Goal: Information Seeking & Learning: Learn about a topic

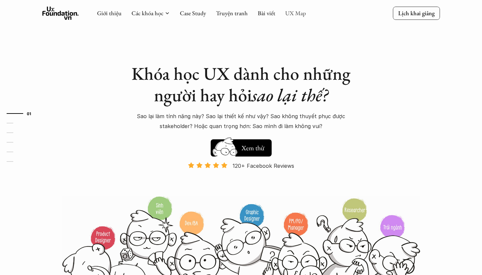
click at [286, 10] on link "UX Map" at bounding box center [295, 13] width 21 height 8
click at [292, 12] on link "UX Map" at bounding box center [295, 13] width 21 height 8
click at [316, 16] on div "Giới thiệu Các khóa học Case Study Truyện tranh Bài viết UX Map Lịch khai giảng" at bounding box center [240, 13] width 397 height 13
click at [292, 16] on link "UX Map" at bounding box center [295, 13] width 21 height 8
click at [294, 15] on link "UX Map" at bounding box center [295, 13] width 21 height 8
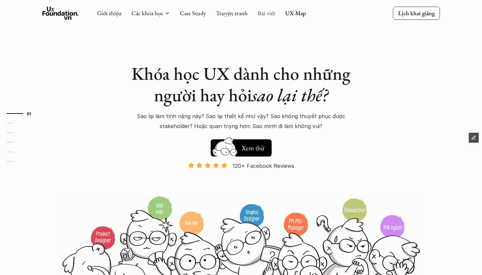
click at [260, 14] on link "Bài viết" at bounding box center [266, 13] width 18 height 8
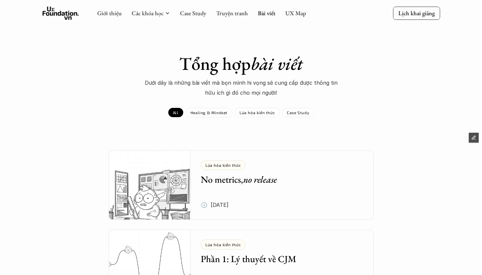
click at [295, 14] on link "UX Map" at bounding box center [295, 13] width 21 height 8
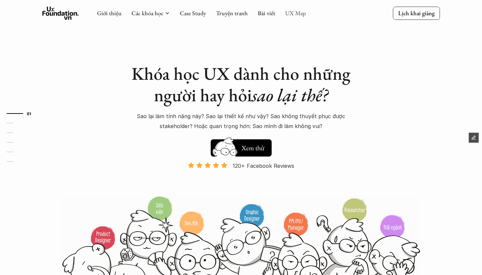
click at [293, 13] on link "UX Map" at bounding box center [295, 13] width 21 height 8
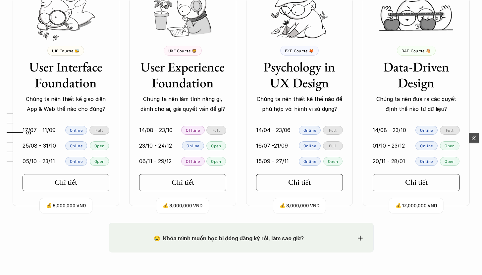
scroll to position [700, 0]
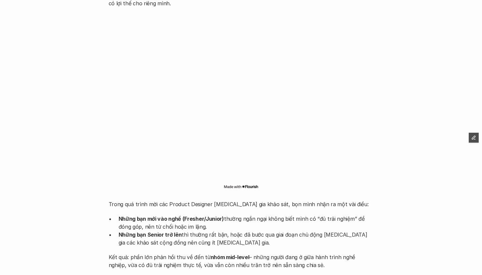
scroll to position [596, 0]
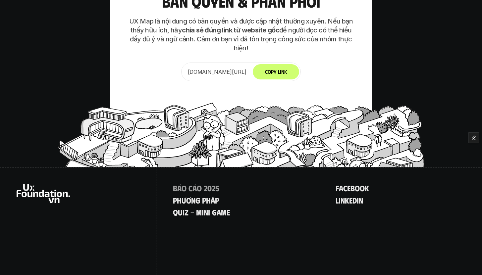
scroll to position [2902, 0]
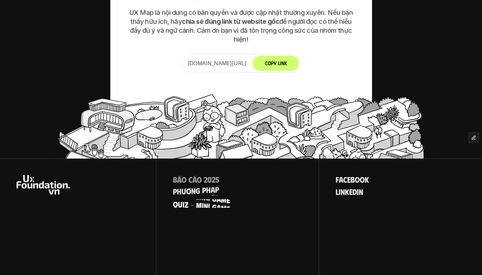
click at [203, 199] on p "q u i z - m i n i g a m e" at bounding box center [201, 203] width 57 height 9
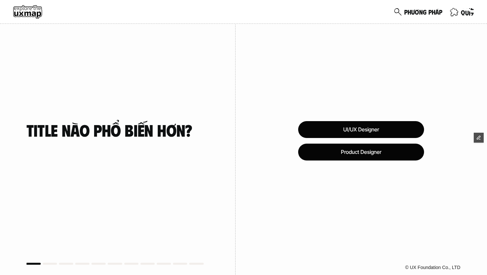
click at [466, 11] on p "q u i z" at bounding box center [466, 11] width 13 height 7
click at [417, 13] on p "p h ư ơ n g p h á p" at bounding box center [423, 11] width 38 height 7
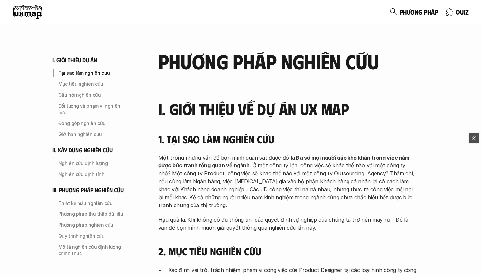
click at [28, 6] on use at bounding box center [27, 11] width 29 height 13
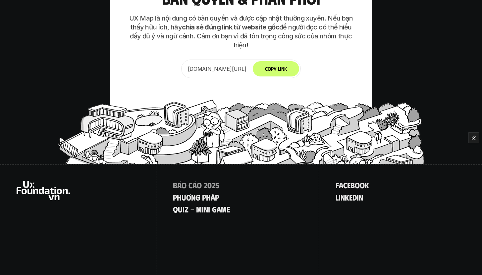
scroll to position [2902, 0]
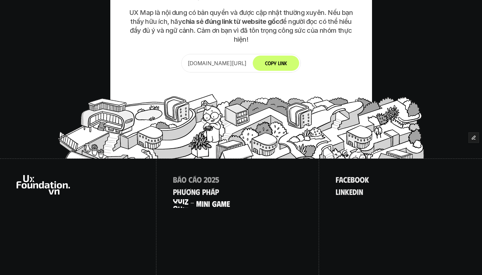
click at [197, 199] on p "q u i z - m i n i g a m e" at bounding box center [201, 203] width 57 height 9
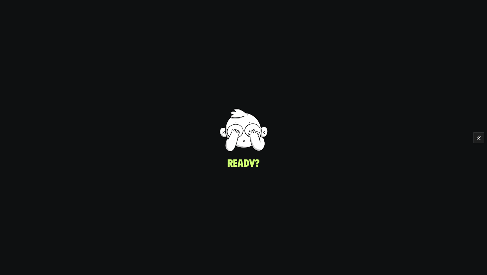
click at [203, 179] on div "Title nào phổ biến hơn?" at bounding box center [117, 130] width 182 height 248
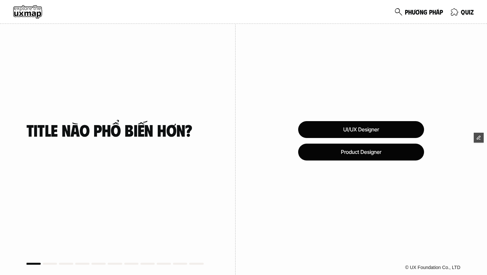
click at [263, 200] on div "UI/UX Designer Product Designer © UX Foundation Co., LTD" at bounding box center [360, 137] width 251 height 275
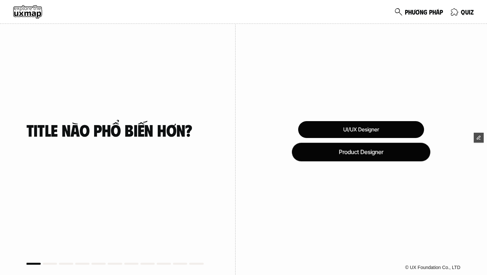
click at [356, 153] on div "Product Designer" at bounding box center [361, 152] width 138 height 19
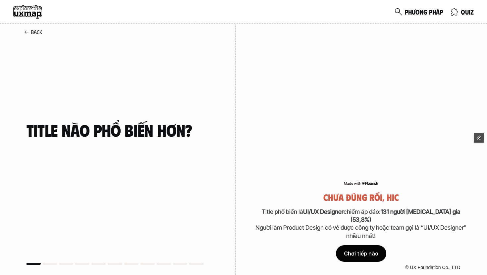
click at [368, 252] on div "Chơi tiếp nào" at bounding box center [361, 253] width 50 height 17
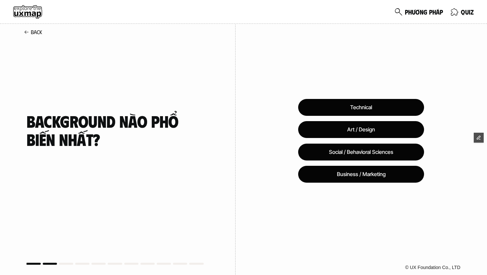
click at [351, 221] on div "Technical Art / Design Social / Behavioral Sciences Business / Marketing © UX F…" at bounding box center [360, 137] width 251 height 275
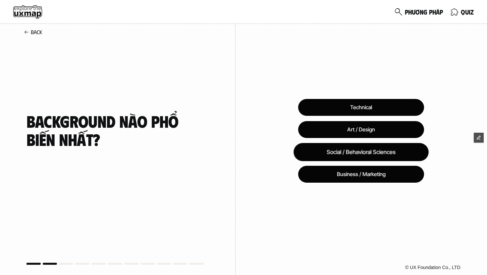
click at [359, 156] on div "Social / Behavioral Sciences" at bounding box center [360, 152] width 135 height 18
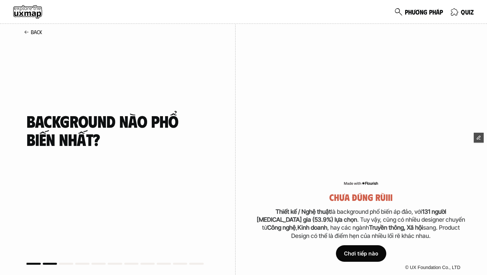
click at [357, 253] on div "Chơi tiếp nào" at bounding box center [361, 253] width 50 height 17
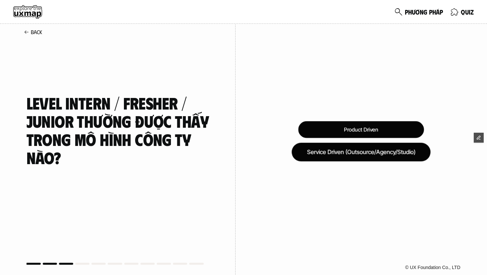
click at [378, 152] on div "Service Driven (Outsource/Agency/Studio)" at bounding box center [360, 152] width 139 height 19
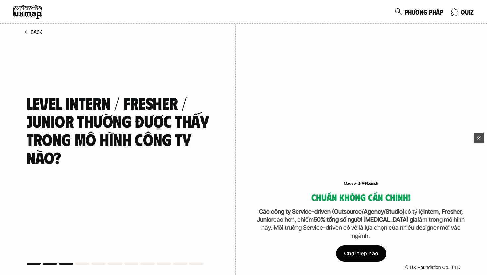
click at [397, 238] on p "Các công ty Service-driven (Outsource/Agency/Studio) có tỷ lệ Intern, Fresher, …" at bounding box center [361, 224] width 212 height 32
click at [25, 29] on div "Back" at bounding box center [32, 32] width 23 height 12
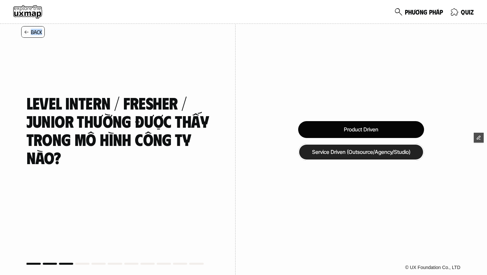
click at [25, 29] on div "Back" at bounding box center [32, 32] width 23 height 12
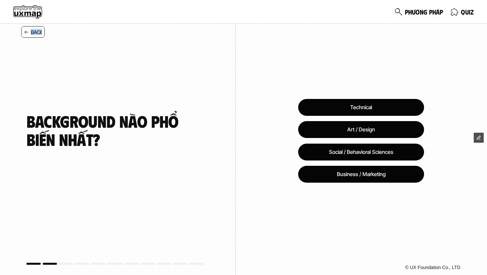
click at [26, 31] on icon at bounding box center [26, 31] width 5 height 5
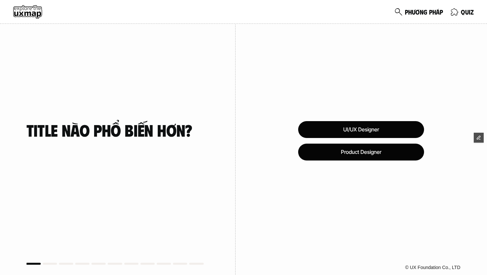
click at [95, 99] on div "Title nào phổ biến hơn?" at bounding box center [117, 130] width 182 height 66
click at [135, 80] on div "Title nào phổ biến hơn?" at bounding box center [117, 130] width 182 height 248
click at [275, 74] on div "UI/UX Designer Product Designer © UX Foundation Co., LTD" at bounding box center [360, 137] width 251 height 275
click at [175, 142] on div "Title nào phổ biến hơn?" at bounding box center [117, 130] width 182 height 66
click at [30, 16] on use at bounding box center [27, 11] width 29 height 13
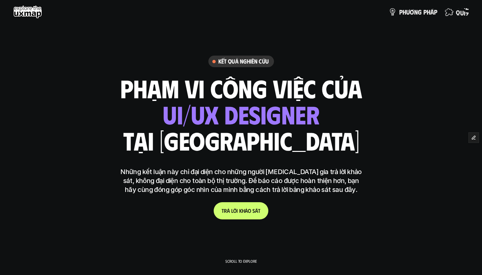
click at [456, 14] on p "q u i z" at bounding box center [461, 11] width 13 height 7
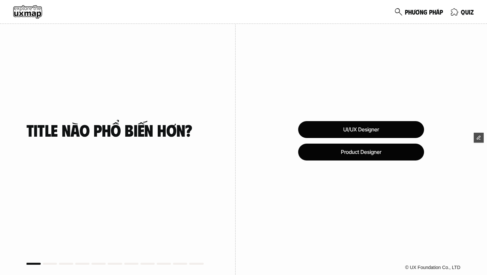
click at [268, 147] on div "UI/UX Designer Product Designer © UX Foundation Co., LTD" at bounding box center [360, 137] width 251 height 275
click at [264, 86] on div "UI/UX Designer Product Designer © UX Foundation Co., LTD" at bounding box center [360, 137] width 251 height 275
click at [262, 148] on div "UI/UX Designer Product Designer © UX Foundation Co., LTD" at bounding box center [360, 137] width 251 height 275
click at [262, 127] on div "UI/UX Designer Product Designer © UX Foundation Co., LTD" at bounding box center [360, 137] width 251 height 275
click at [273, 131] on div "UI/UX Designer Product Designer © UX Foundation Co., LTD" at bounding box center [360, 137] width 251 height 275
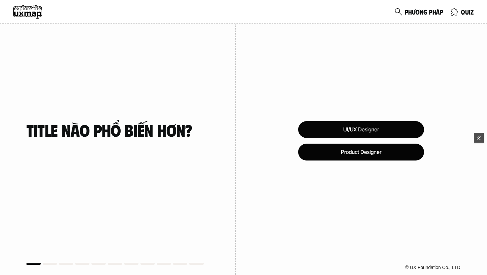
click at [273, 131] on div "UI/UX Designer Product Designer © UX Foundation Co., LTD" at bounding box center [360, 137] width 251 height 275
click at [234, 191] on div "Title nào phổ biến hơn?" at bounding box center [117, 137] width 235 height 289
click at [458, 38] on div "UI/UX Designer Product Designer © UX Foundation Co., LTD" at bounding box center [360, 137] width 251 height 275
click at [276, 69] on div "UI/UX Designer Product Designer © UX Foundation Co., LTD" at bounding box center [360, 137] width 251 height 275
click at [287, 82] on div "UI/UX Designer Product Designer © UX Foundation Co., LTD" at bounding box center [360, 137] width 251 height 275
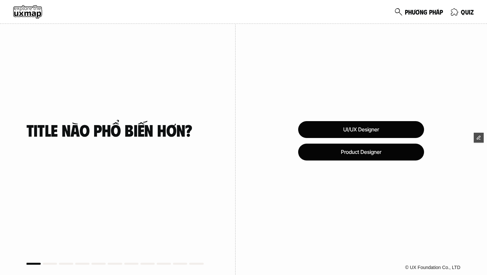
click at [320, 177] on div "UI/UX Designer Product Designer © UX Foundation Co., LTD" at bounding box center [360, 137] width 251 height 275
click at [283, 67] on div "UI/UX Designer Product Designer © UX Foundation Co., LTD" at bounding box center [360, 137] width 251 height 275
click at [313, 60] on div "UI/UX Designer Product Designer © UX Foundation Co., LTD" at bounding box center [360, 137] width 251 height 275
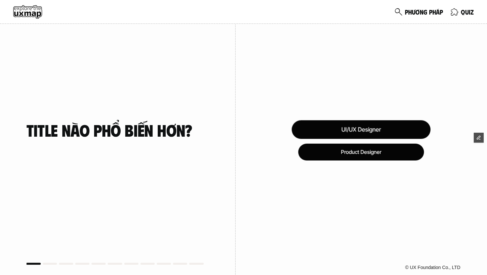
click at [342, 129] on div "UI/UX Designer" at bounding box center [361, 129] width 139 height 19
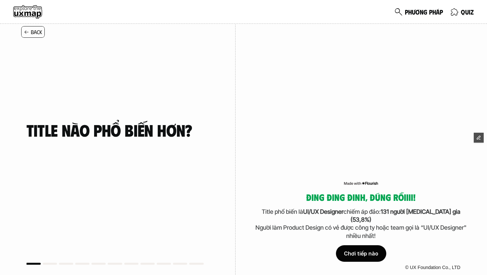
click at [23, 31] on div "Back" at bounding box center [32, 32] width 23 height 12
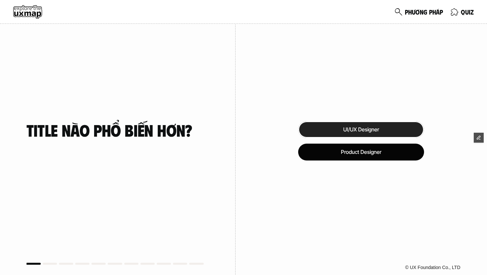
click at [42, 21] on div "p h ư ơ n g p h á p q u i z" at bounding box center [243, 12] width 487 height 24
click at [21, 9] on use at bounding box center [27, 11] width 29 height 13
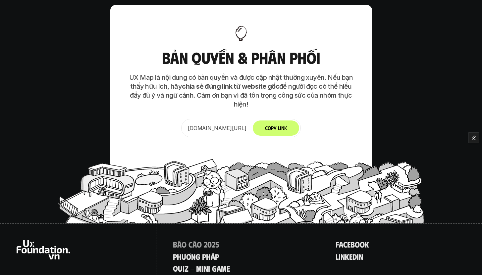
scroll to position [2902, 0]
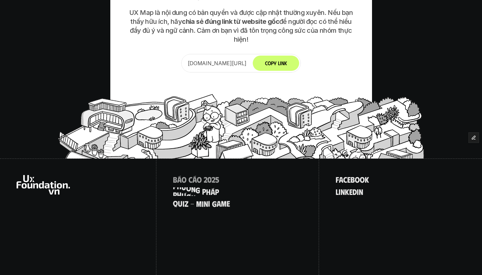
drag, startPoint x: 248, startPoint y: 188, endPoint x: 163, endPoint y: 175, distance: 85.8
click at [163, 175] on div "B á o c á o 2 0 2 5 p h ư ơ n g p h á p q u i z - m i n i g a m e" at bounding box center [237, 217] width 163 height 117
click at [245, 180] on div "B á o c á o 2 0 2 5 p h ư ơ n g p h á p q u i z - m i n i g a m e" at bounding box center [237, 217] width 163 height 117
click at [248, 188] on div "B á o c á o 2 0 2 5 p h ư ơ n g p h á p q u i z - m i n i g a m e" at bounding box center [237, 217] width 163 height 117
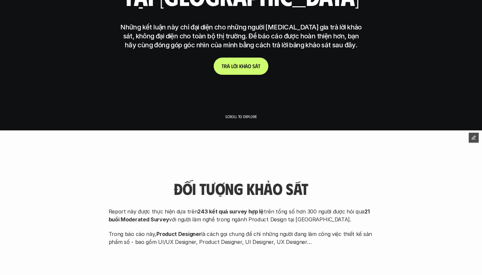
scroll to position [0, 0]
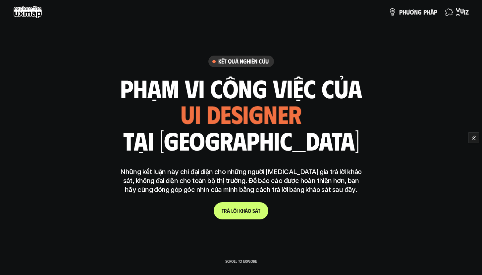
click at [467, 14] on p "q u i z" at bounding box center [461, 11] width 13 height 7
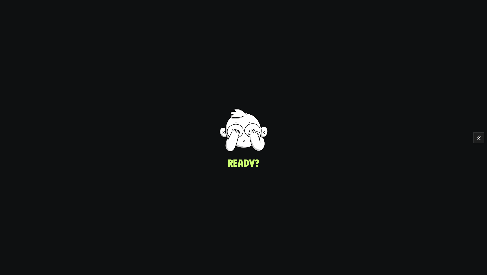
click at [278, 163] on div "UI/UX Designer Product Designer © UX Foundation Co., LTD" at bounding box center [360, 137] width 251 height 275
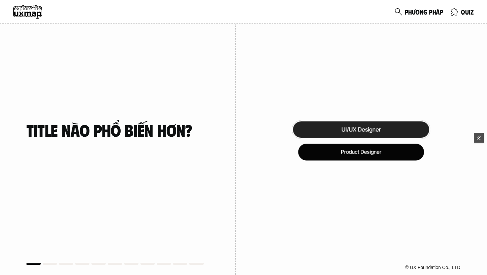
click at [320, 132] on div "UI/UX Designer" at bounding box center [361, 129] width 138 height 19
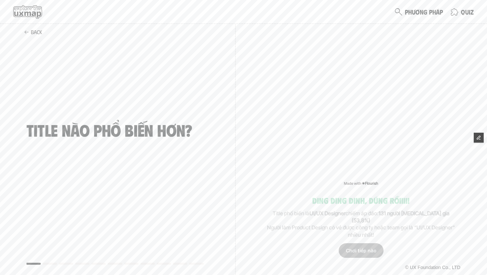
click at [307, 187] on div at bounding box center [361, 103] width 212 height 167
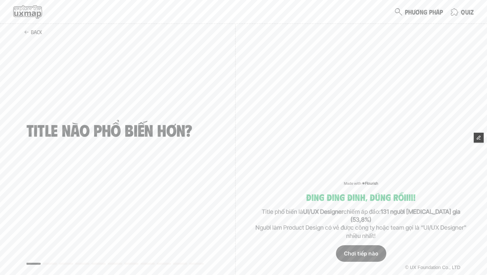
click at [370, 255] on div "Chơi tiếp nào" at bounding box center [361, 253] width 50 height 17
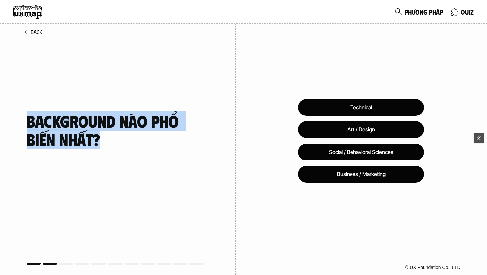
drag, startPoint x: 49, startPoint y: 134, endPoint x: 112, endPoint y: 151, distance: 64.9
click at [112, 151] on div "Background nào phổ biến nhất?" at bounding box center [117, 137] width 235 height 289
click at [118, 150] on div "Background nào phổ biến nhất?" at bounding box center [117, 130] width 182 height 66
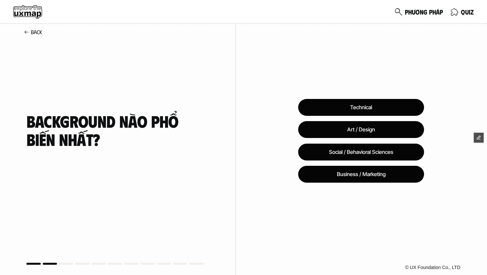
click at [254, 133] on div "Technical Art / Design Social / Behavioral Sciences Business / Marketing © UX F…" at bounding box center [360, 137] width 251 height 275
click at [23, 12] on use at bounding box center [27, 11] width 29 height 13
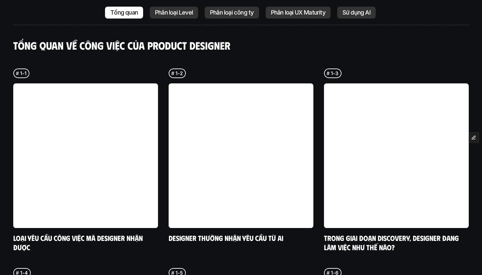
scroll to position [1544, 0]
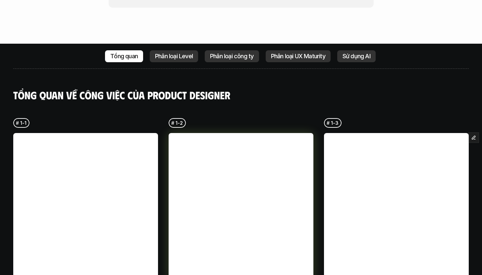
click at [296, 118] on div "# 1-2 Designer thường nhận yêu cầu từ ai" at bounding box center [240, 205] width 145 height 174
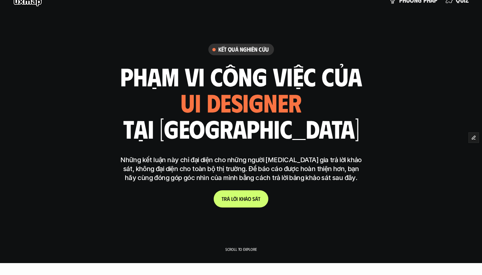
scroll to position [12, 0]
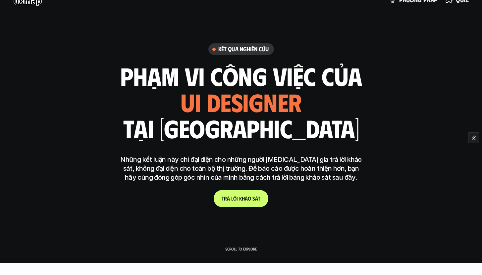
click at [250, 250] on p "Scroll to explore" at bounding box center [240, 249] width 31 height 5
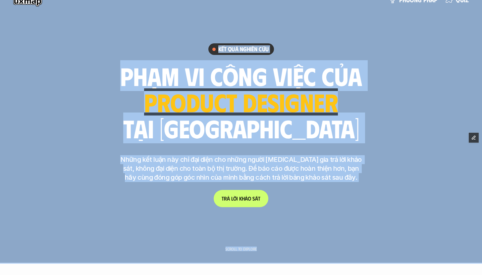
drag, startPoint x: 225, startPoint y: 250, endPoint x: 259, endPoint y: 247, distance: 34.2
click at [244, 251] on p "Scroll to explore" at bounding box center [240, 249] width 31 height 5
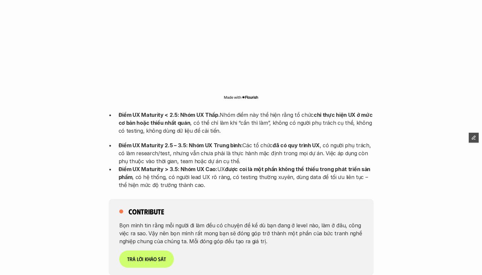
scroll to position [1281, 0]
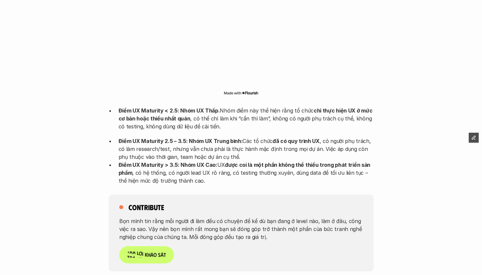
click at [163, 252] on p "T r ả l ờ i k h ả o s á t" at bounding box center [146, 255] width 39 height 6
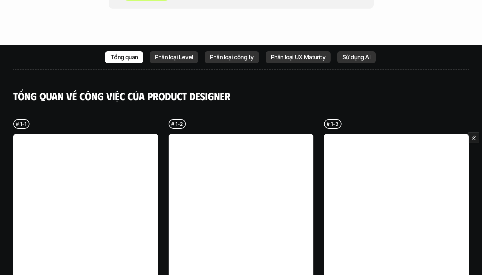
scroll to position [1551, 0]
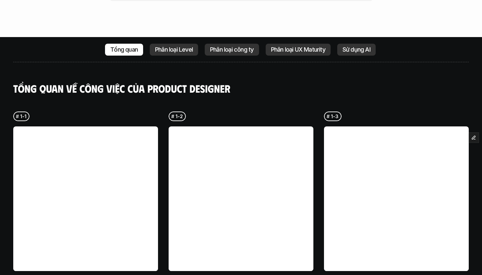
click at [164, 46] on p "Phân loại Level" at bounding box center [174, 49] width 38 height 7
click at [172, 46] on p "Phân loại Level" at bounding box center [174, 49] width 38 height 7
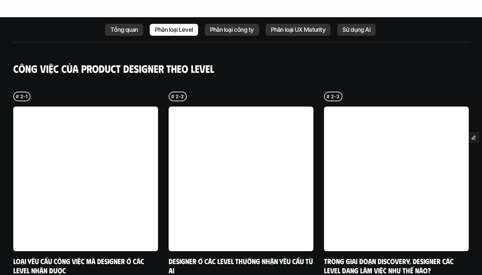
click at [127, 26] on p "Tổng quan" at bounding box center [123, 29] width 27 height 7
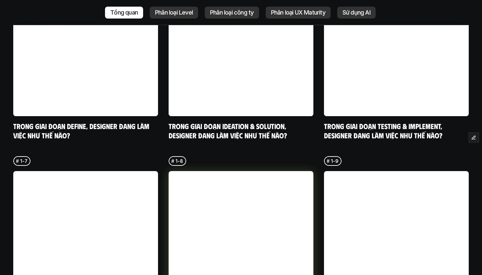
scroll to position [1905, 0]
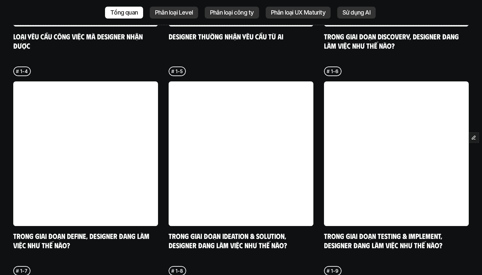
click at [190, 18] on div "Phân loại Level" at bounding box center [174, 13] width 48 height 12
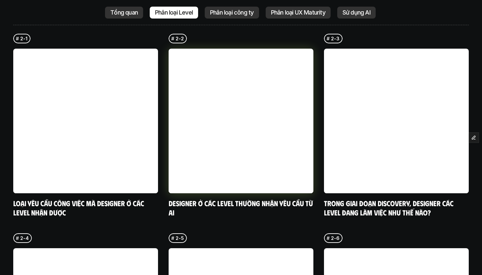
scroll to position [1629, 0]
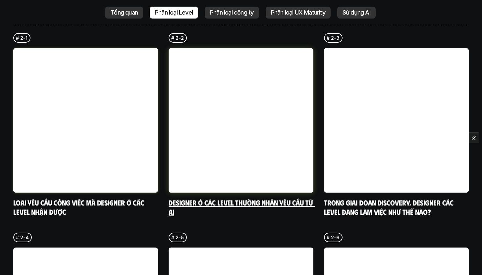
click at [197, 198] on link "Designer ở các level thường nhận yêu cầu từ ai" at bounding box center [241, 207] width 146 height 18
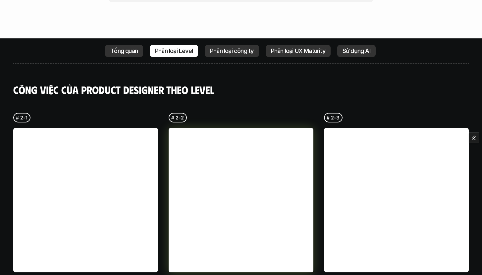
scroll to position [1562, 0]
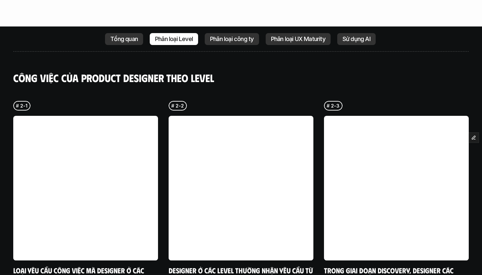
click at [126, 36] on p "Tổng quan" at bounding box center [123, 39] width 27 height 7
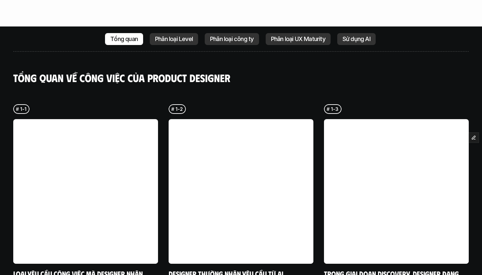
scroll to position [1571, 0]
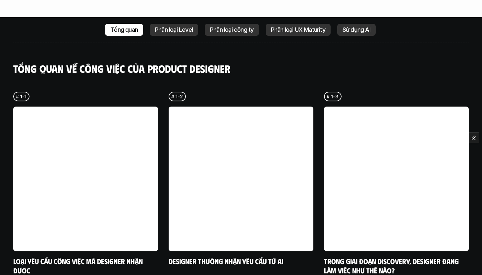
click at [224, 26] on p "Phân loại công ty" at bounding box center [231, 29] width 43 height 7
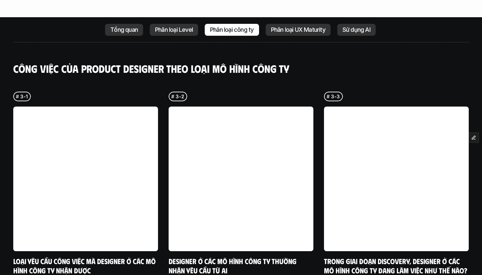
click at [177, 26] on p "Phân loại Level" at bounding box center [174, 29] width 38 height 7
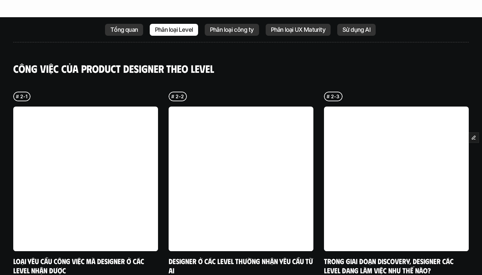
click at [128, 26] on p "Tổng quan" at bounding box center [123, 29] width 27 height 7
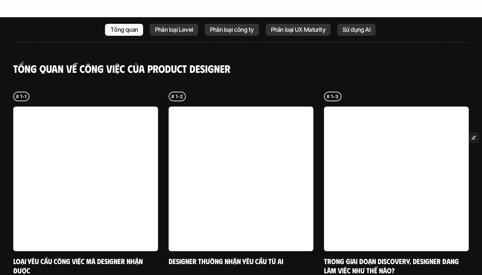
click at [167, 26] on p "Phân loại Level" at bounding box center [174, 29] width 38 height 7
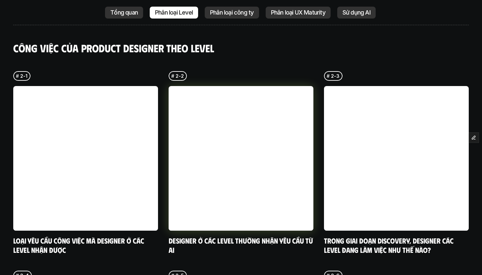
scroll to position [1592, 0]
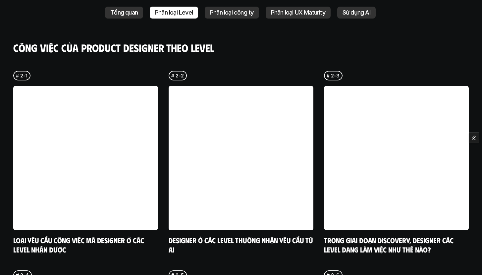
click at [121, 14] on p "Tổng quan" at bounding box center [123, 12] width 27 height 7
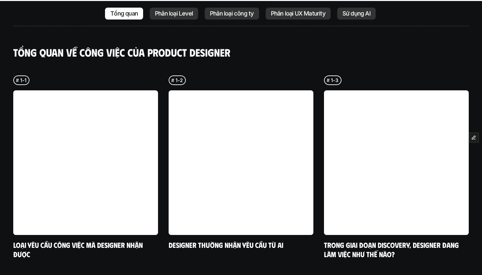
scroll to position [1586, 0]
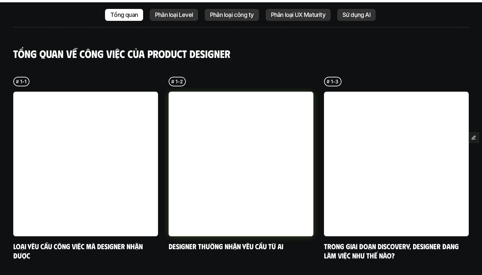
click at [246, 77] on div "# 1-2 Designer thường nhận yêu cầu từ ai" at bounding box center [240, 164] width 145 height 174
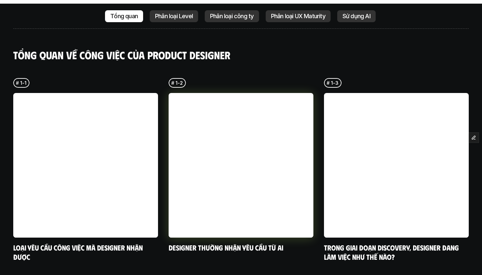
scroll to position [1583, 0]
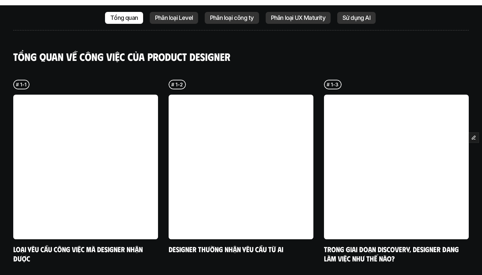
click at [165, 15] on p "Phân loại Level" at bounding box center [174, 18] width 38 height 7
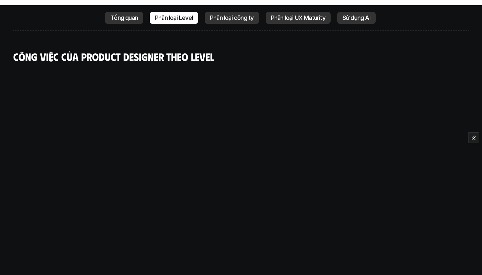
scroll to position [1571, 0]
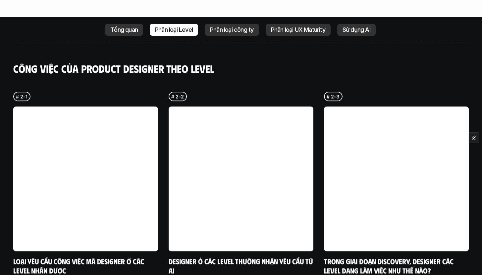
click at [216, 26] on p "Phân loại công ty" at bounding box center [231, 29] width 43 height 7
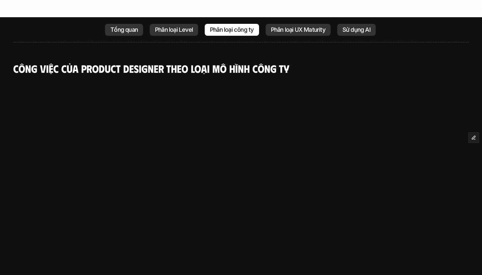
click at [176, 26] on p "Phân loại Level" at bounding box center [174, 29] width 38 height 7
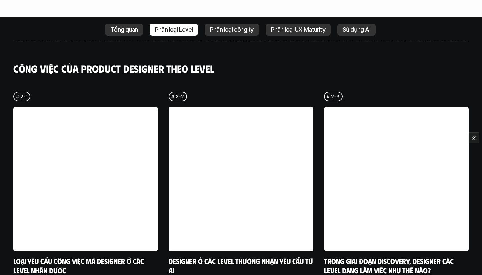
click at [120, 26] on p "Tổng quan" at bounding box center [123, 29] width 27 height 7
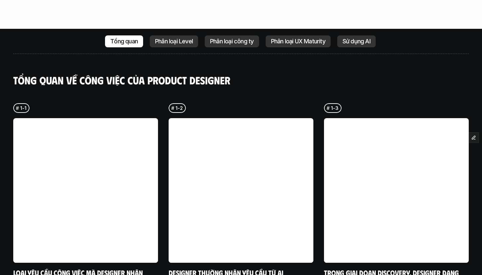
scroll to position [1569, 0]
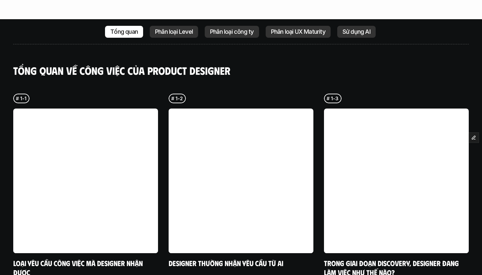
click at [296, 28] on p "Phân loại UX Maturity" at bounding box center [298, 31] width 54 height 7
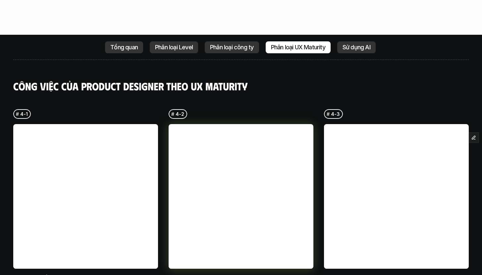
scroll to position [1550, 0]
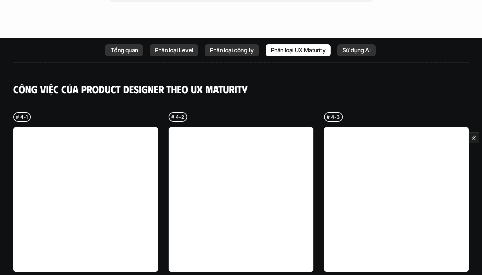
click at [349, 47] on p "Sử dụng AI" at bounding box center [356, 50] width 28 height 7
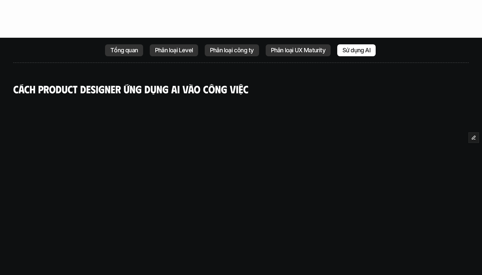
scroll to position [1571, 0]
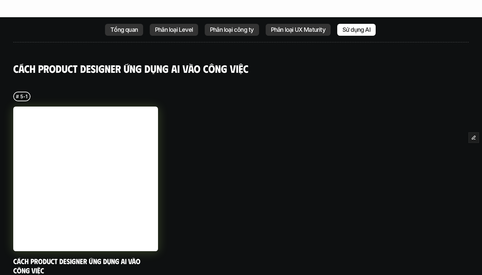
click at [113, 92] on div "# 5-1 Cách Product Designer ứng dụng AI vào công việc" at bounding box center [85, 183] width 145 height 183
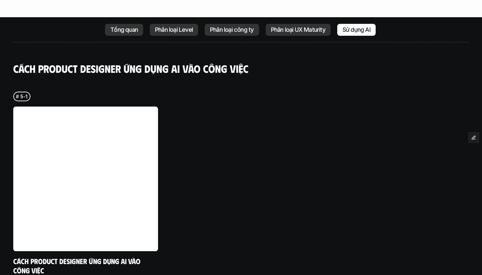
scroll to position [1563, 0]
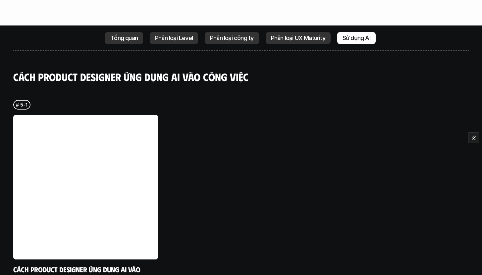
click at [112, 35] on p "Tổng quan" at bounding box center [123, 38] width 27 height 7
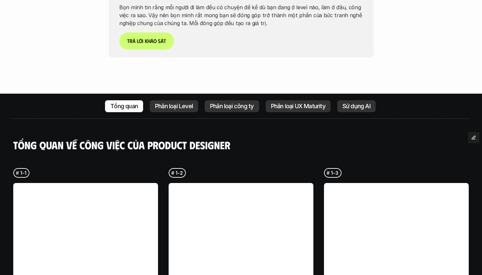
scroll to position [1534, 0]
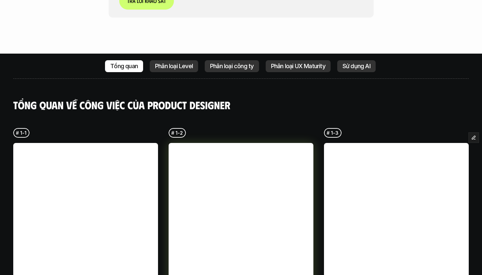
click at [220, 173] on link at bounding box center [240, 215] width 145 height 145
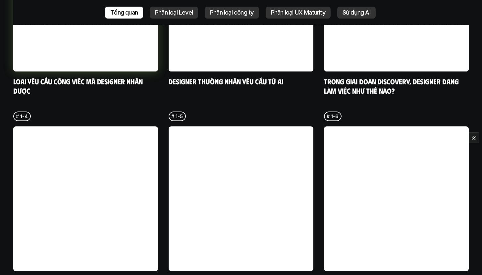
scroll to position [1769, 0]
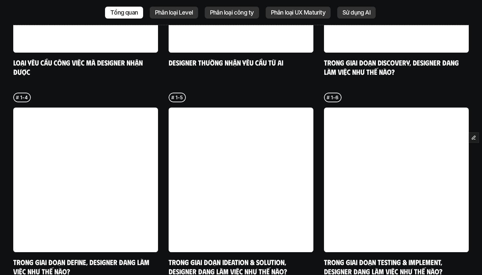
click at [175, 13] on p "Phân loại Level" at bounding box center [174, 12] width 38 height 7
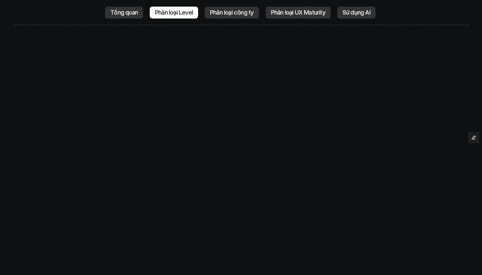
scroll to position [1609, 0]
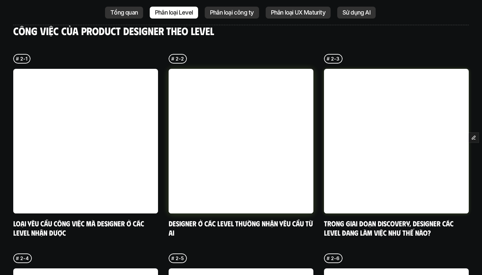
click at [376, 140] on link at bounding box center [396, 141] width 145 height 145
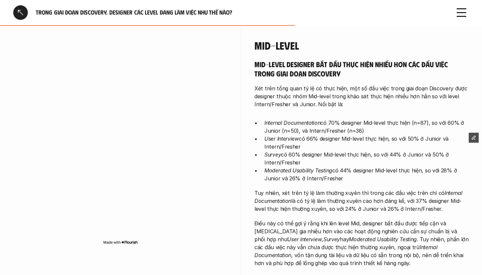
scroll to position [1252, 0]
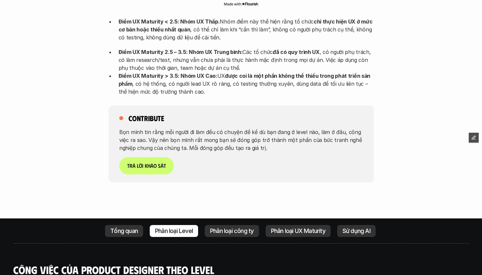
scroll to position [1364, 0]
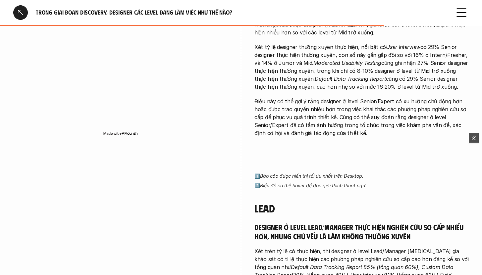
scroll to position [1627, 0]
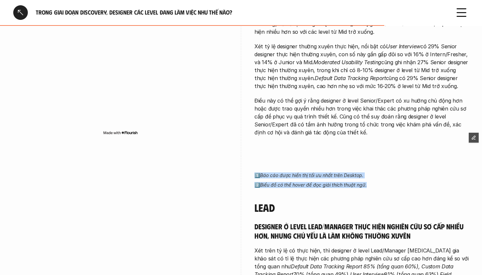
drag, startPoint x: 372, startPoint y: 170, endPoint x: 243, endPoint y: 154, distance: 129.8
click at [243, 156] on div "1️⃣ Báo cáo được hiển thị tối ưu nhất trên Desktop. 2️⃣ Biểu đồ có thể hover để…" at bounding box center [240, 277] width 455 height 243
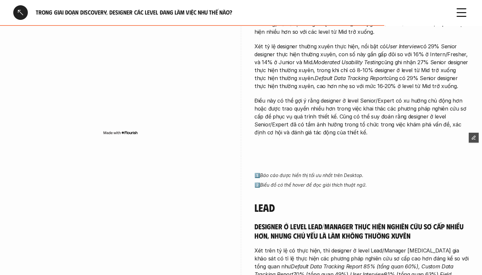
click at [276, 156] on div "1️⃣ Báo cáo được hiển thị tối ưu nhất trên Desktop. 2️⃣ Biểu đồ có thể hover để…" at bounding box center [361, 277] width 214 height 243
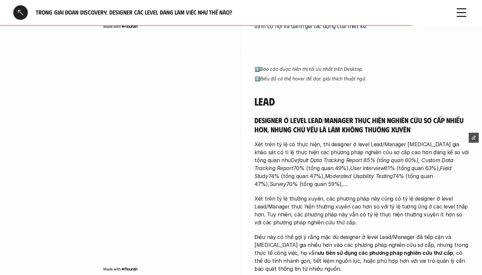
scroll to position [1742, 0]
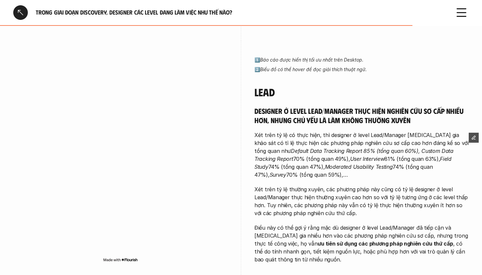
click at [270, 188] on p "Xét trên tỷ lệ thường xuyên, các phương pháp này cũng có tỷ lệ designer ở level…" at bounding box center [361, 201] width 214 height 32
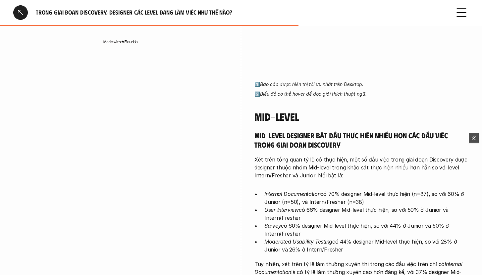
scroll to position [1045, 0]
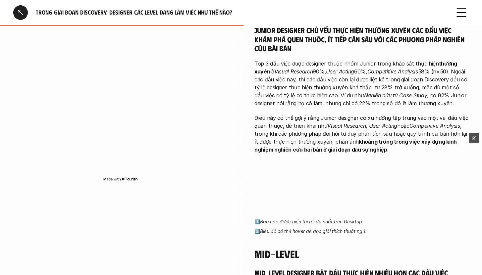
click at [23, 9] on div at bounding box center [20, 12] width 15 height 15
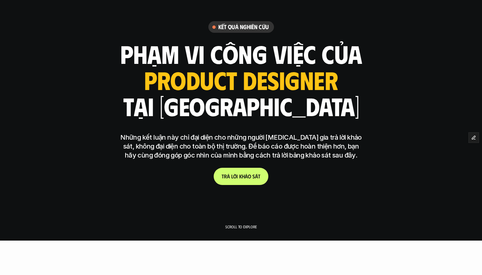
scroll to position [37, 0]
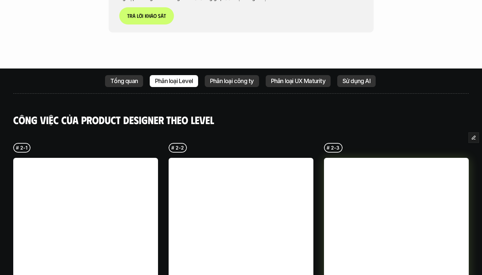
scroll to position [1514, 0]
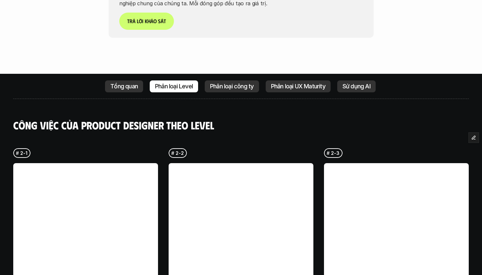
click at [222, 83] on p "Phân loại công ty" at bounding box center [231, 86] width 43 height 7
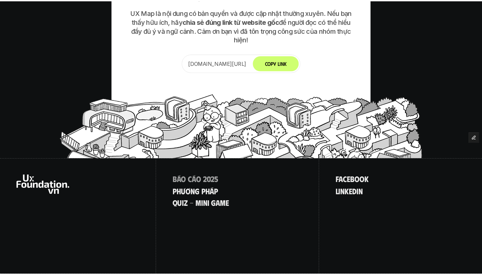
scroll to position [2920, 0]
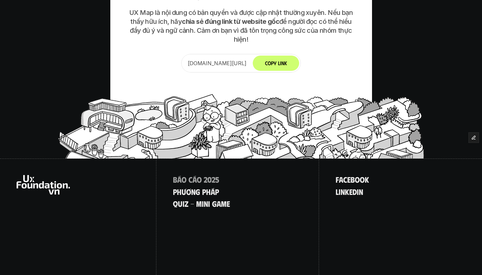
click at [309, 196] on div "B á o c á o 2 0 2 5 p h ư ơ n g p h á p q u i z - m i n i g a m e" at bounding box center [237, 217] width 163 height 117
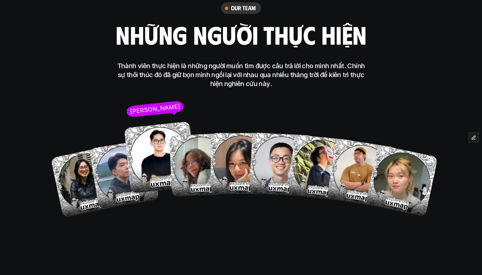
scroll to position [2531, 0]
